Goal: Task Accomplishment & Management: Use online tool/utility

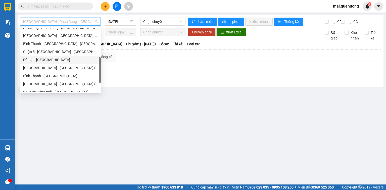
scroll to position [137, 0]
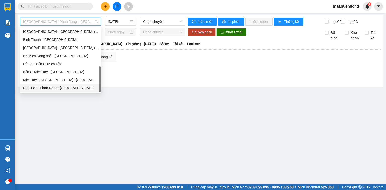
click at [66, 88] on div "Ninh Sơn - Phan Rang - [GEOGRAPHIC_DATA]" at bounding box center [60, 88] width 75 height 6
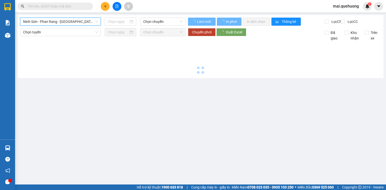
type input "[DATE]"
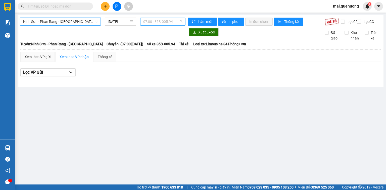
drag, startPoint x: 151, startPoint y: 21, endPoint x: 155, endPoint y: 33, distance: 12.6
click at [152, 21] on span "07:00 - 85B-005.94" at bounding box center [162, 22] width 39 height 8
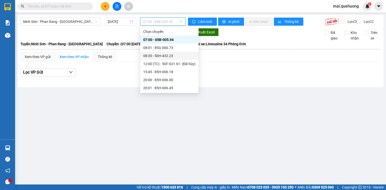
click at [156, 54] on div "08:30 - 50H-432.23" at bounding box center [169, 56] width 52 height 6
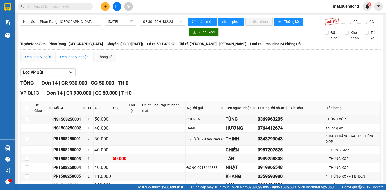
click at [45, 60] on div "Xem theo VP gửi" at bounding box center [38, 57] width 26 height 6
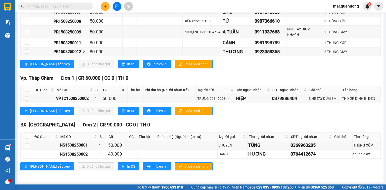
scroll to position [158, 0]
